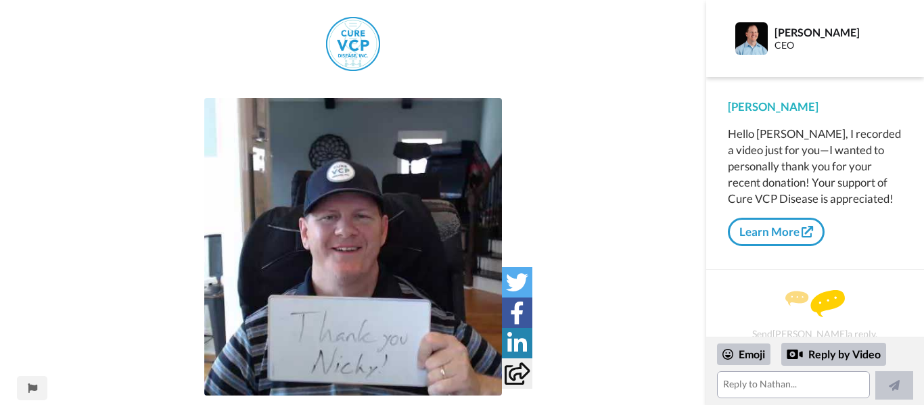
scroll to position [2, 0]
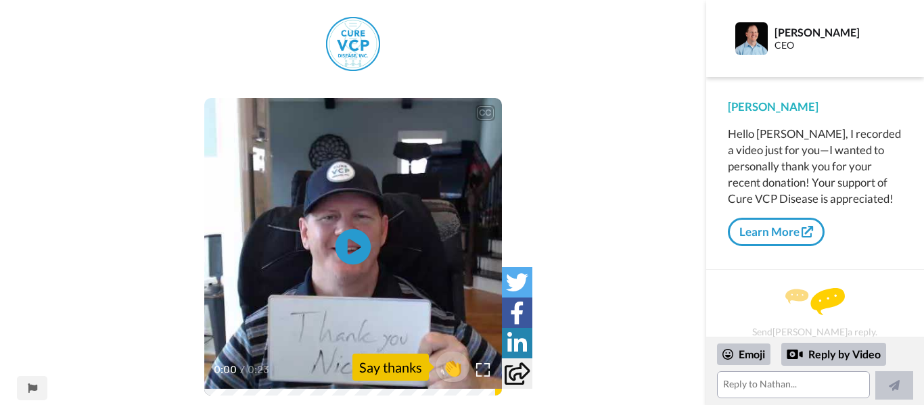
click at [355, 248] on icon "Play/Pause" at bounding box center [354, 247] width 36 height 64
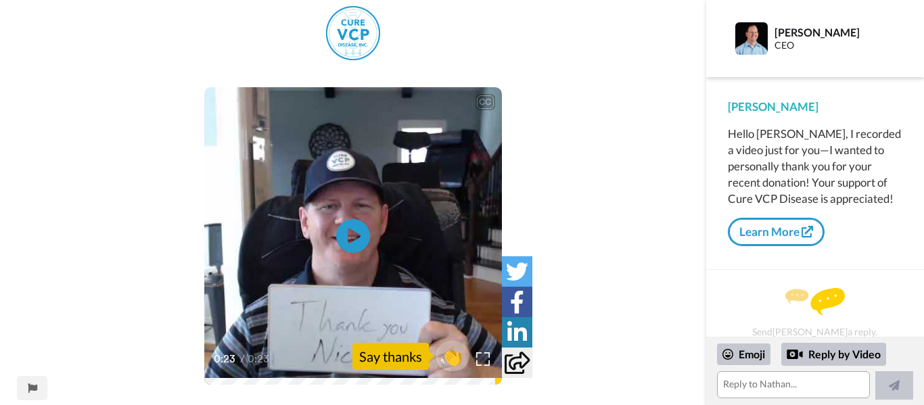
scroll to position [0, 0]
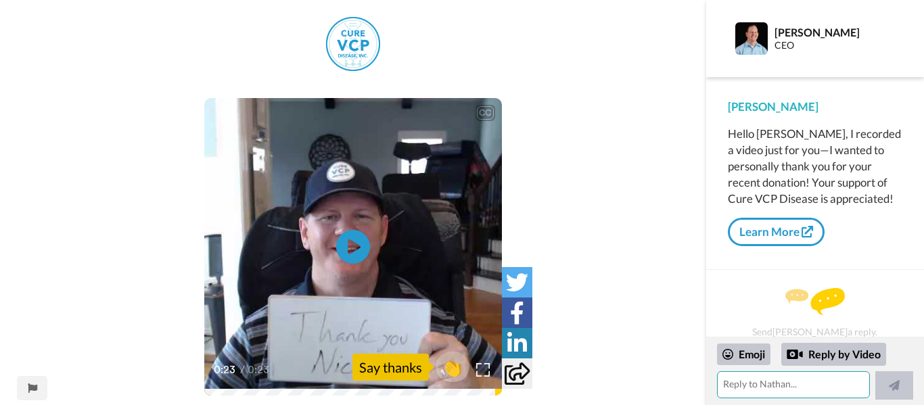
click at [756, 385] on textarea at bounding box center [793, 384] width 153 height 27
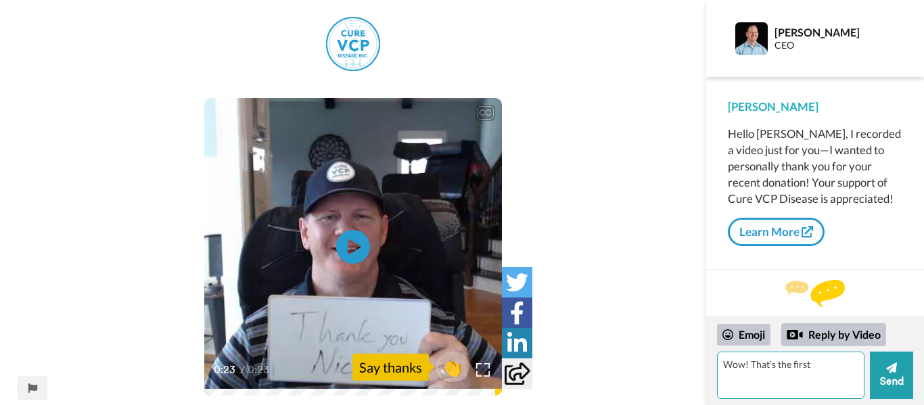
click at [742, 375] on textarea "Wow! That's the first" at bounding box center [790, 375] width 147 height 47
click at [744, 366] on textarea "Wowthank you video I've ever had.! That's the first" at bounding box center [790, 375] width 147 height 47
drag, startPoint x: 747, startPoint y: 378, endPoint x: 811, endPoint y: 386, distance: 64.2
click at [812, 387] on textarea "Wow ! thank you video I've ever had.! That's the first" at bounding box center [790, 375] width 147 height 47
click at [750, 366] on textarea "Wow ! thank you video I've ever had.!" at bounding box center [790, 375] width 147 height 47
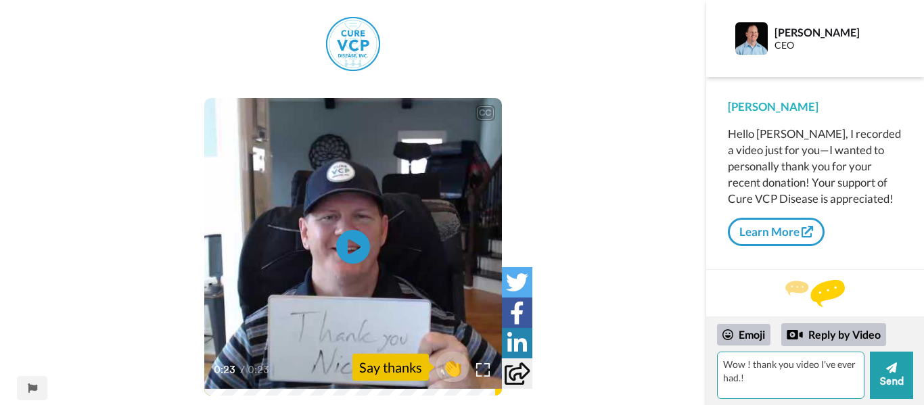
paste textarea "That's the first"
click at [805, 378] on textarea "Wow !That's the first thank you video I've ever had.!" at bounding box center [790, 375] width 147 height 47
click at [809, 388] on textarea "Wow !That's the first thank you video I've ever had! Sorry to miss you guys!" at bounding box center [790, 375] width 147 height 47
click at [720, 362] on textarea "Wow !That's the first thank you video I've ever had! Sorry to miss you guys! On…" at bounding box center [790, 375] width 147 height 47
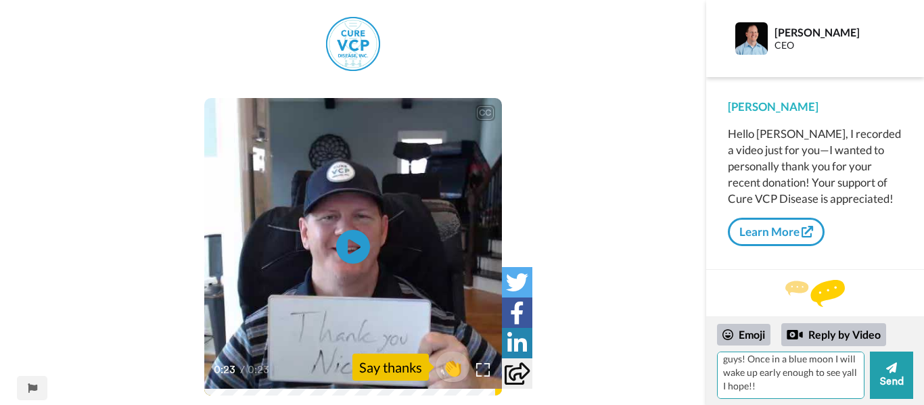
click at [766, 388] on textarea "[PERSON_NAME], Wow !That's the first thank you video I've ever had! Sorry to mi…" at bounding box center [790, 375] width 147 height 47
type textarea "[PERSON_NAME], Wow !That's the first thank you video I've ever had! Sorry to mi…"
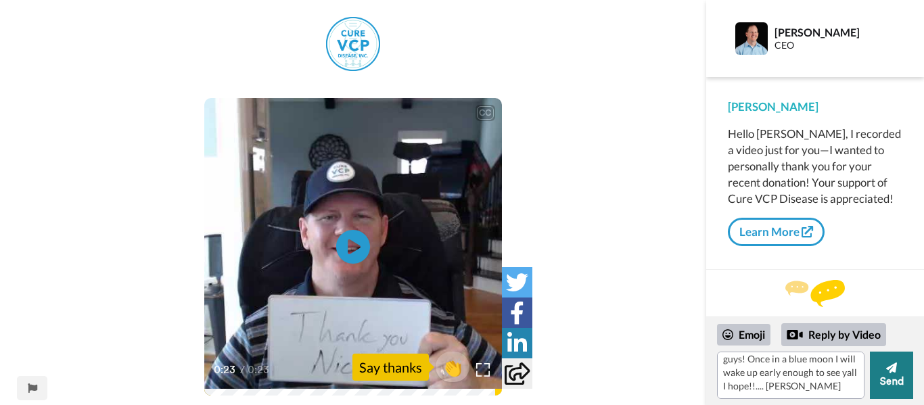
click at [887, 377] on button "Send" at bounding box center [891, 375] width 43 height 47
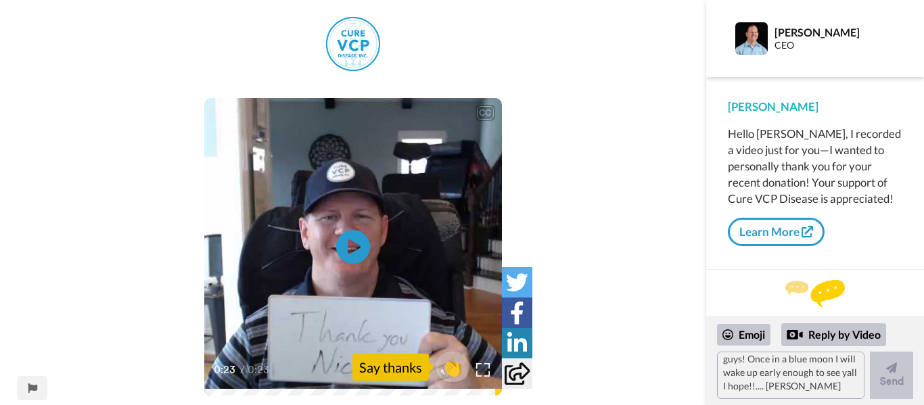
scroll to position [0, 0]
